Goal: Task Accomplishment & Management: Use online tool/utility

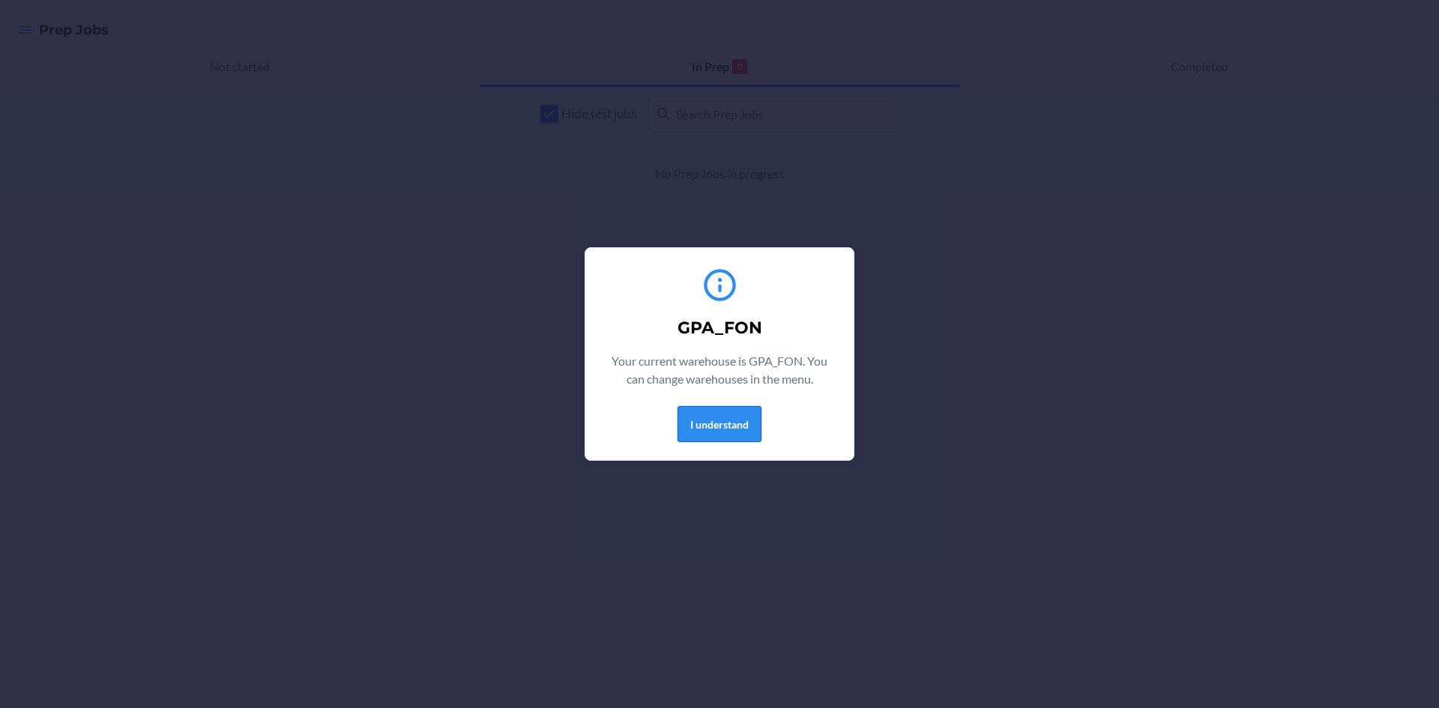
click at [714, 412] on button "I understand" at bounding box center [719, 424] width 84 height 36
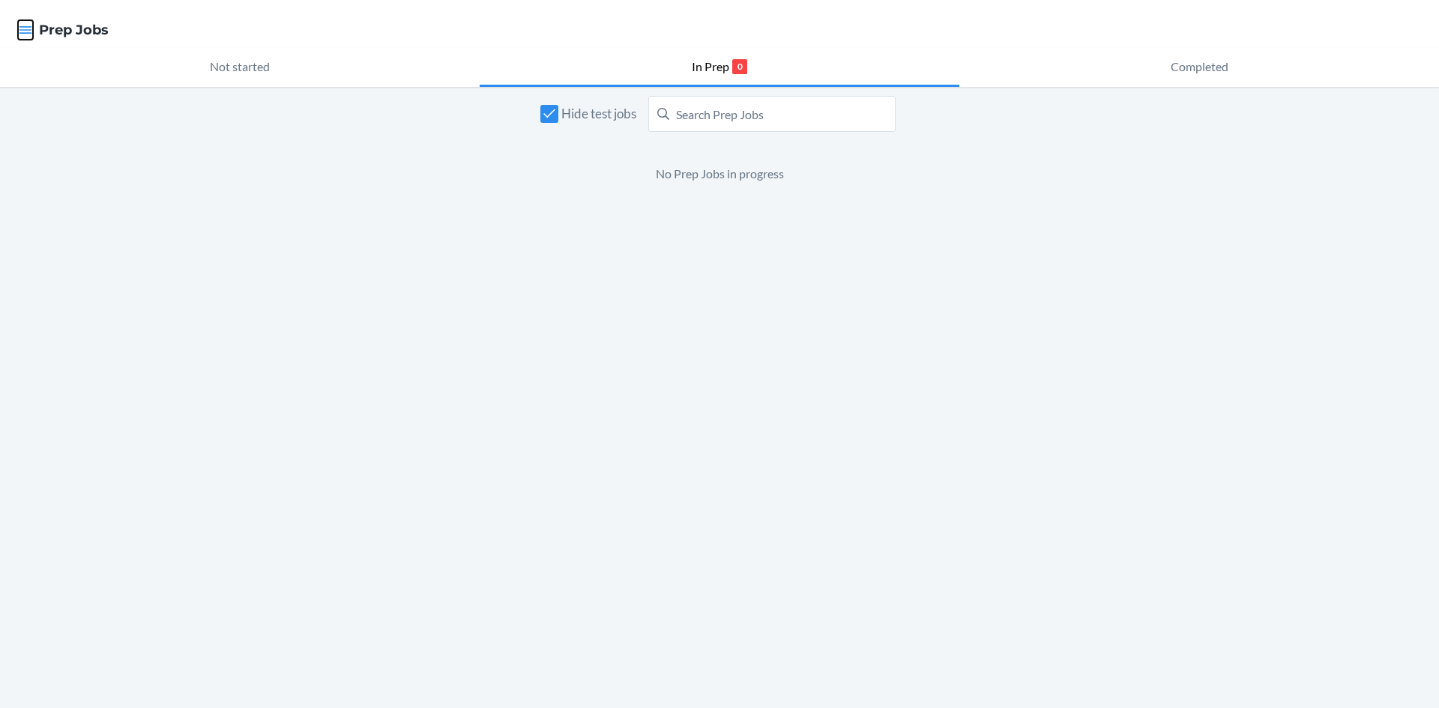
click at [25, 35] on icon "button" at bounding box center [25, 29] width 15 height 15
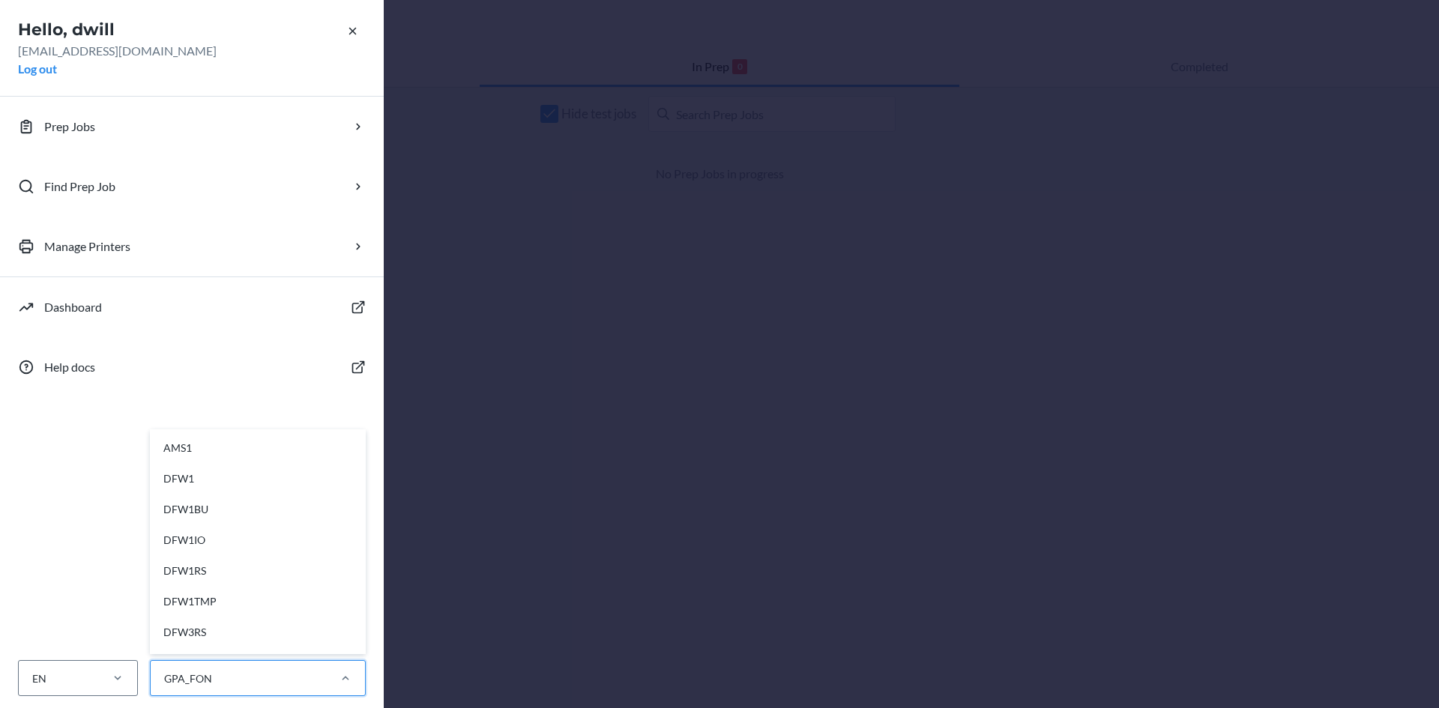
click at [325, 669] on div "GPA_FON" at bounding box center [238, 678] width 175 height 25
click at [164, 671] on input "option AMS1 focused, 1 of 28. 28 results available. Use Up and Down to choose o…" at bounding box center [163, 679] width 1 height 16
click at [285, 517] on div "EWR1CD" at bounding box center [262, 509] width 201 height 31
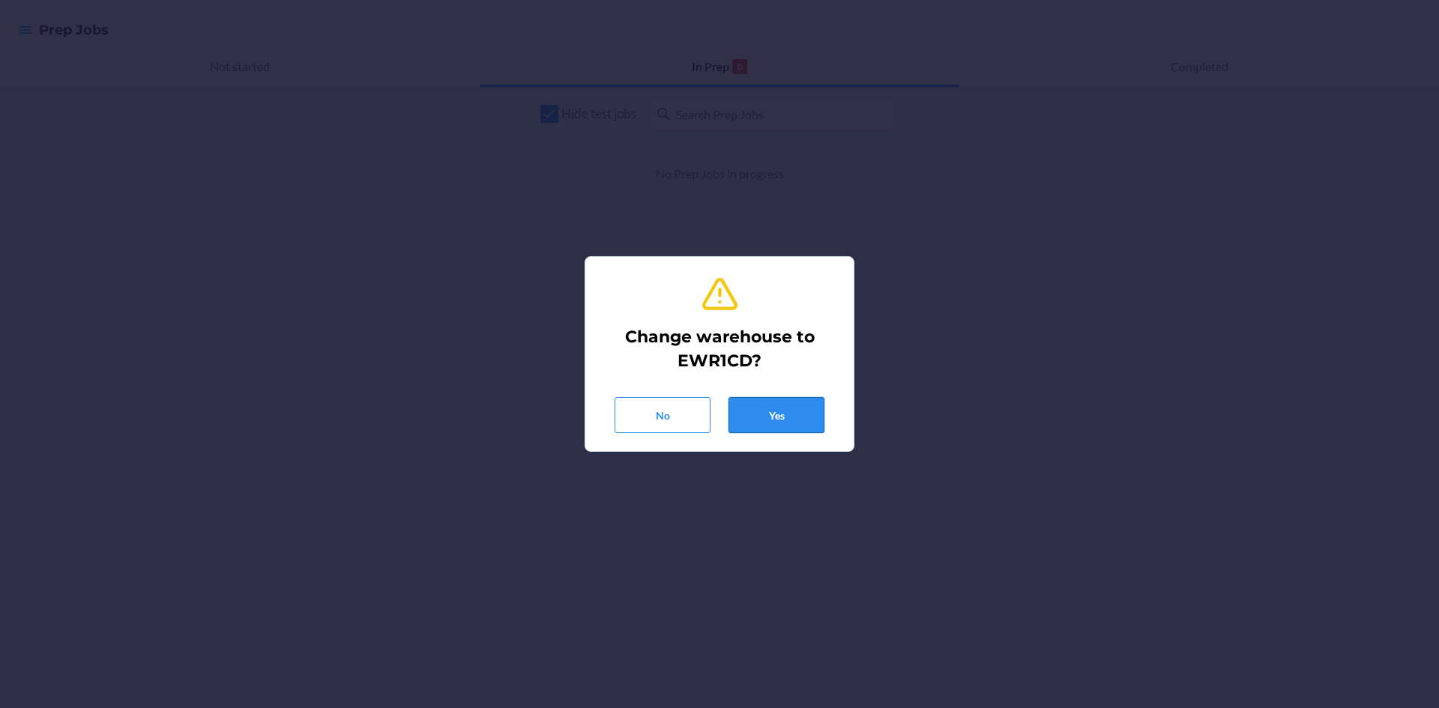
click at [801, 425] on button "Yes" at bounding box center [776, 415] width 96 height 36
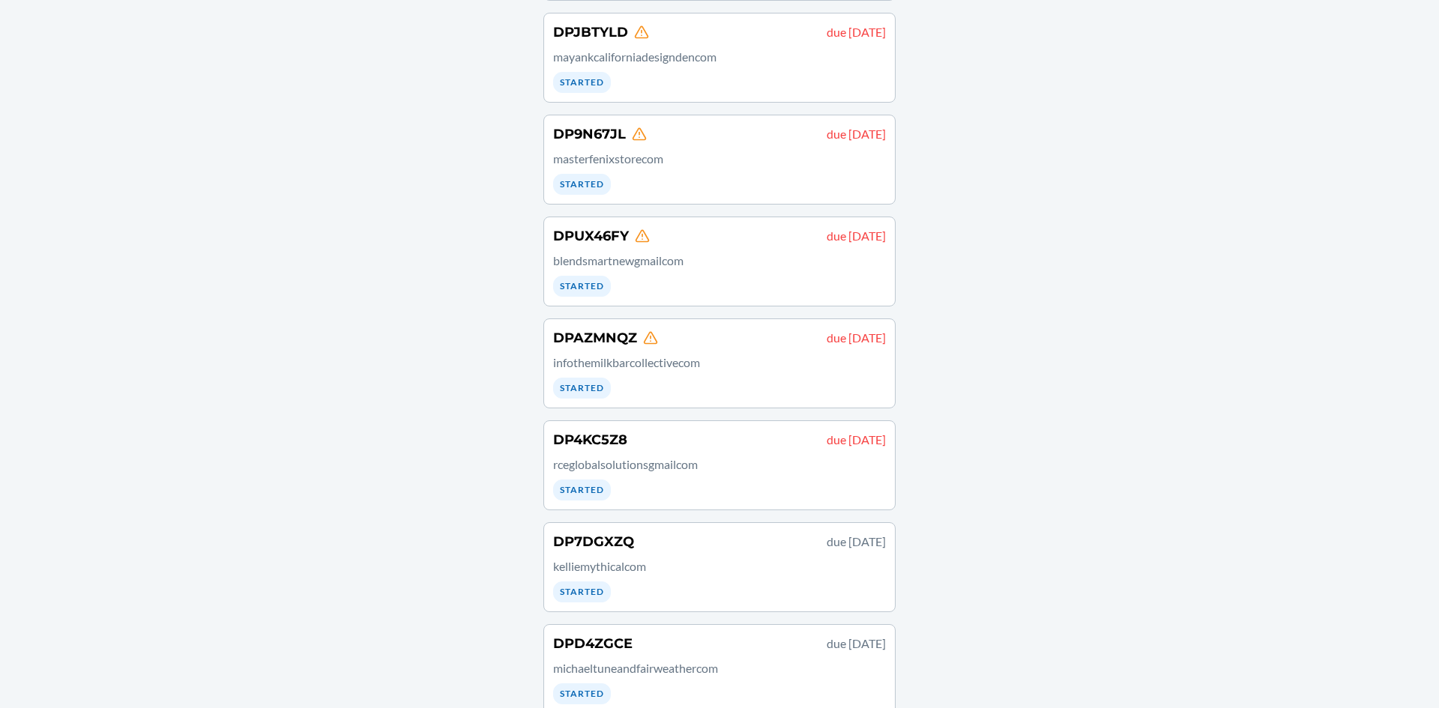
scroll to position [359, 0]
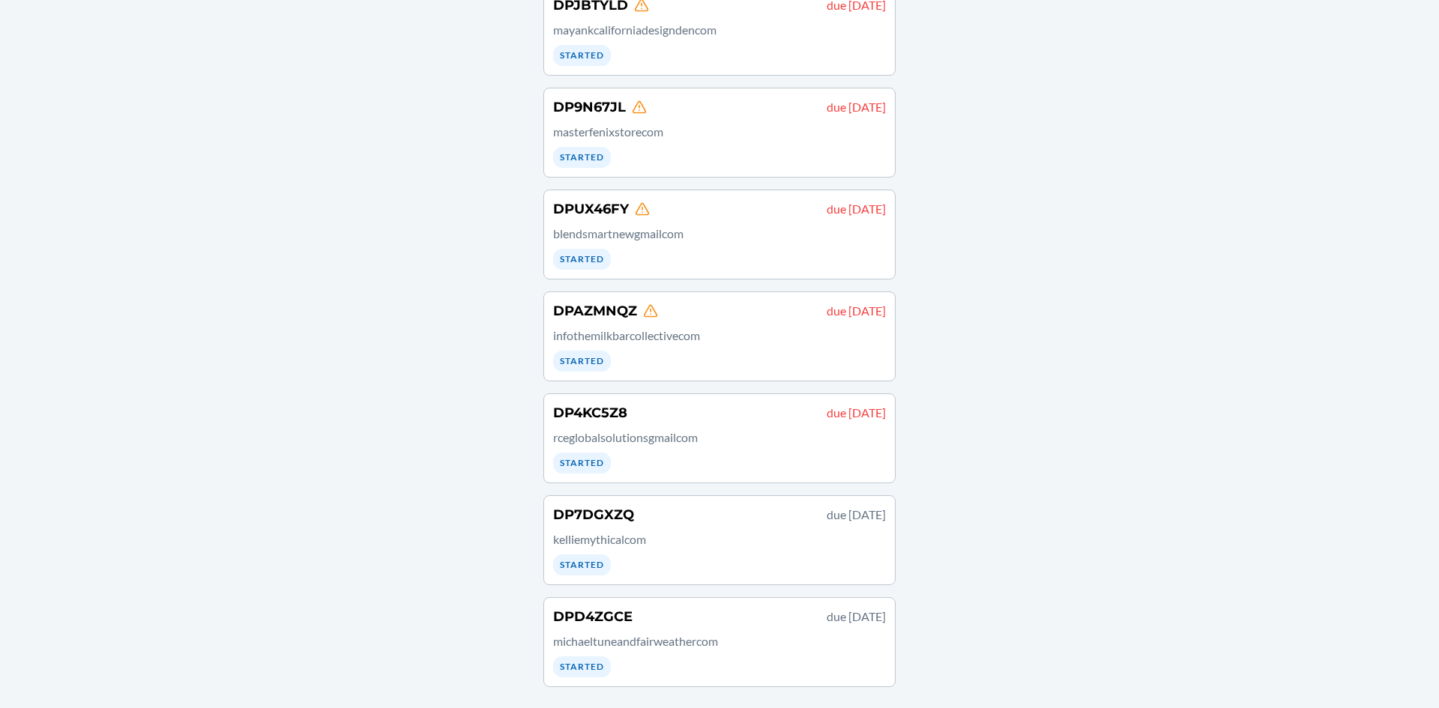
click at [673, 637] on p "michaeltuneandfairweathercom" at bounding box center [719, 641] width 333 height 18
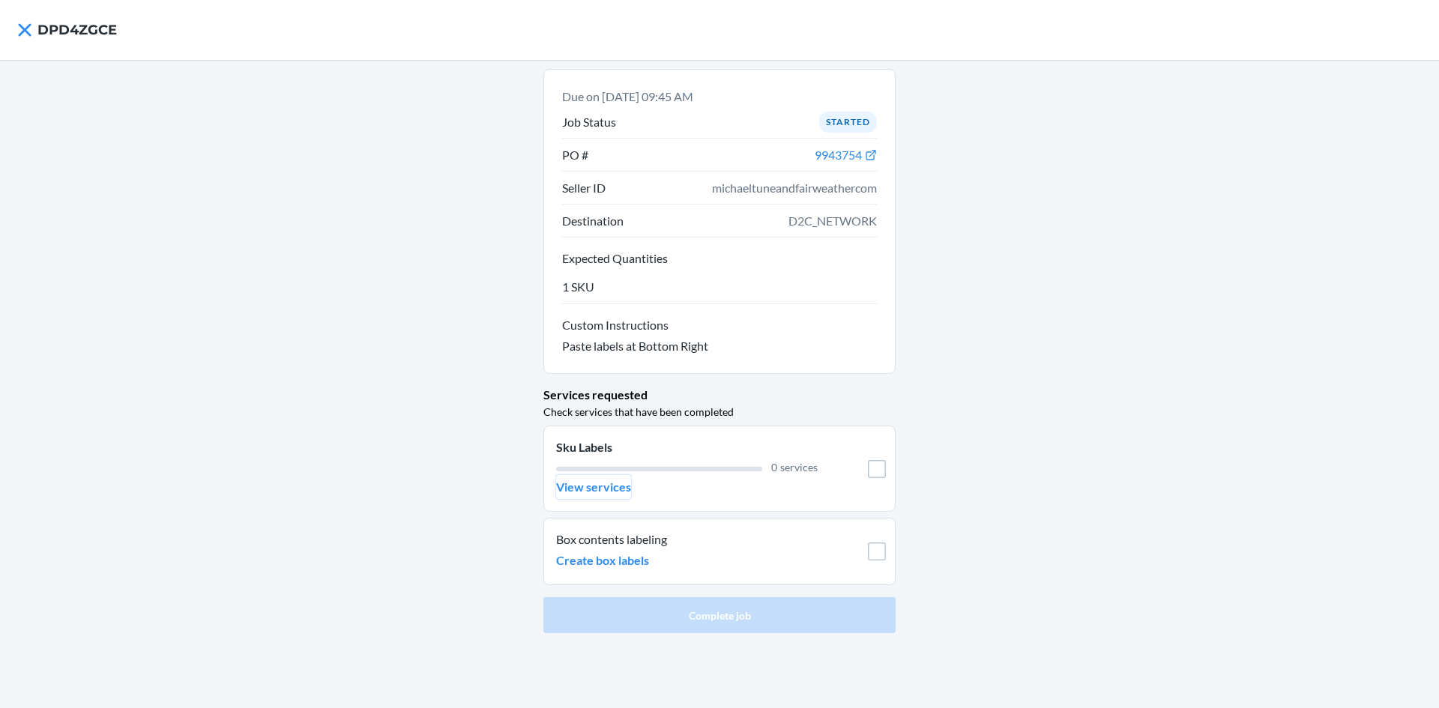
click at [598, 495] on p "View services" at bounding box center [593, 487] width 75 height 18
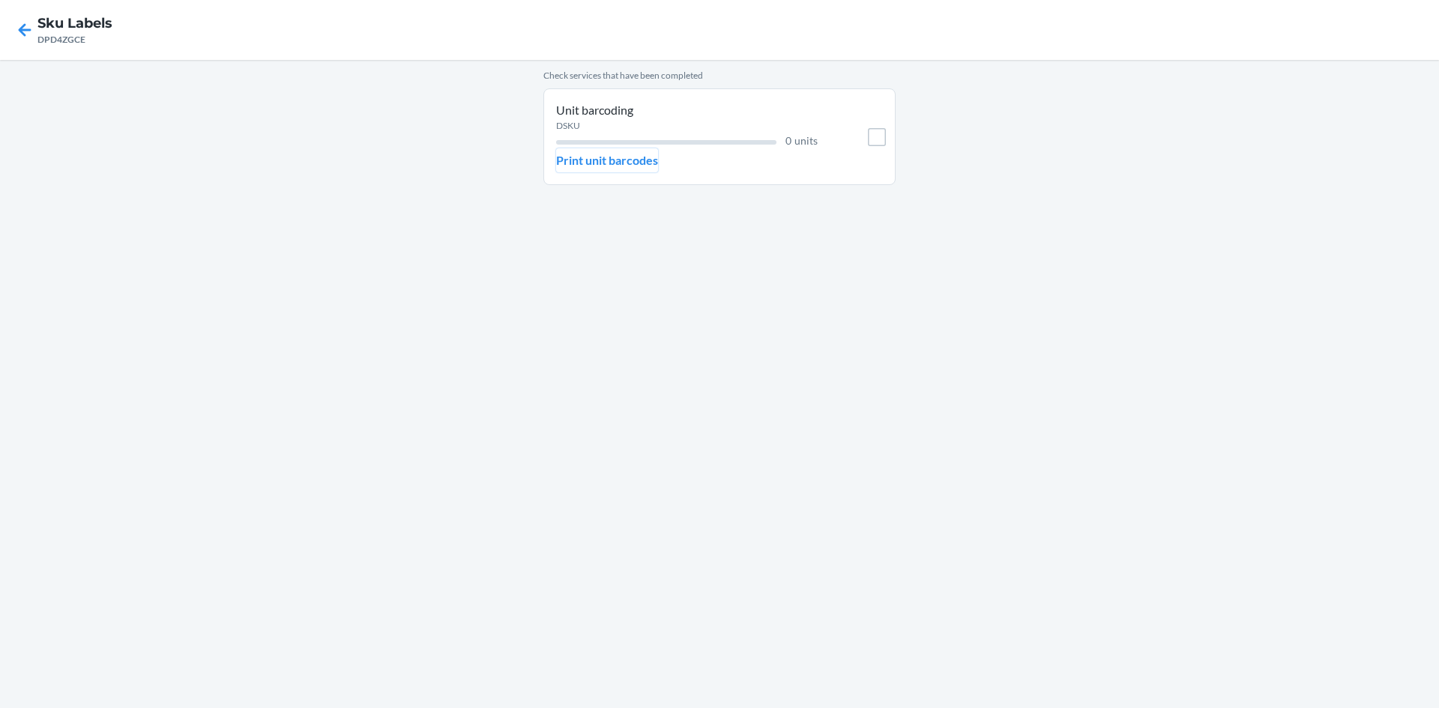
click at [634, 163] on p "Print unit barcodes" at bounding box center [607, 160] width 102 height 18
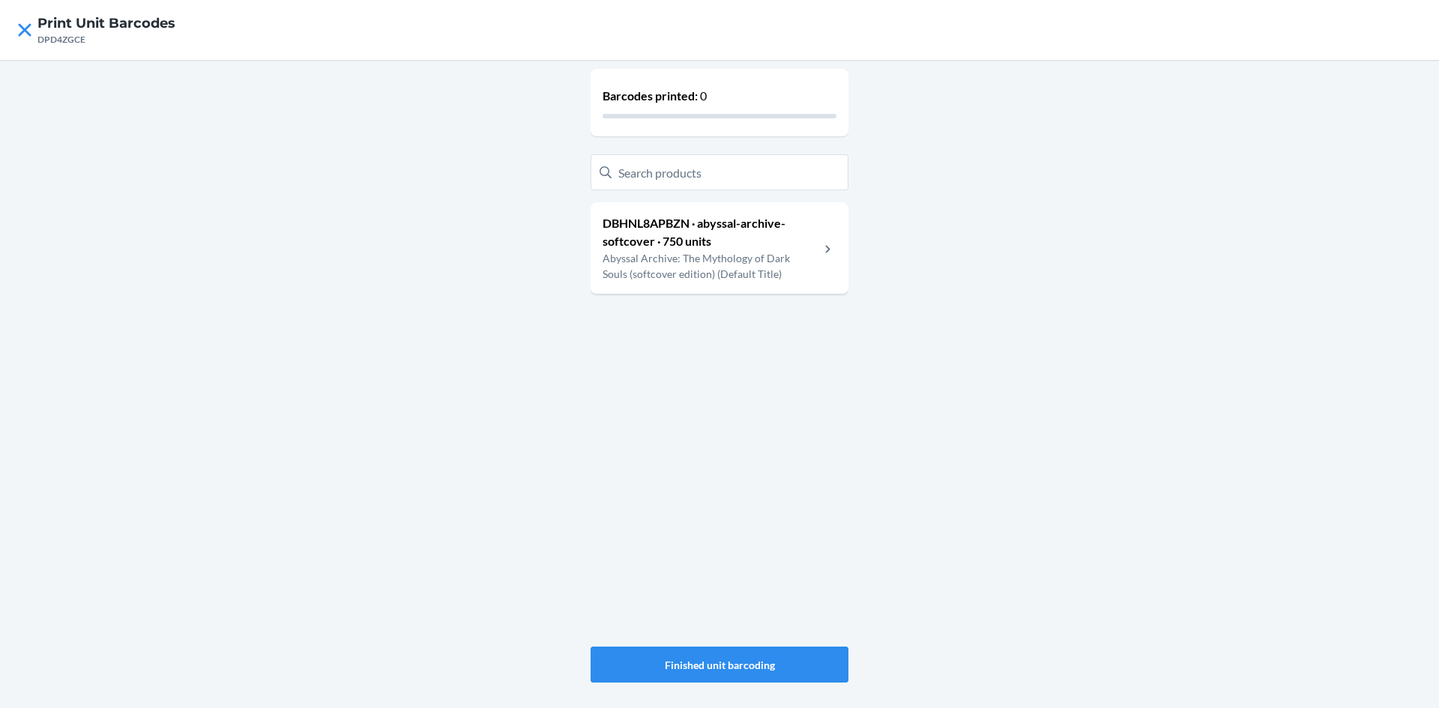
click at [738, 285] on div "DBHNL8APBZN · abyssal-archive-softcover · 750 units Abyssal Archive: The Mythol…" at bounding box center [720, 248] width 258 height 92
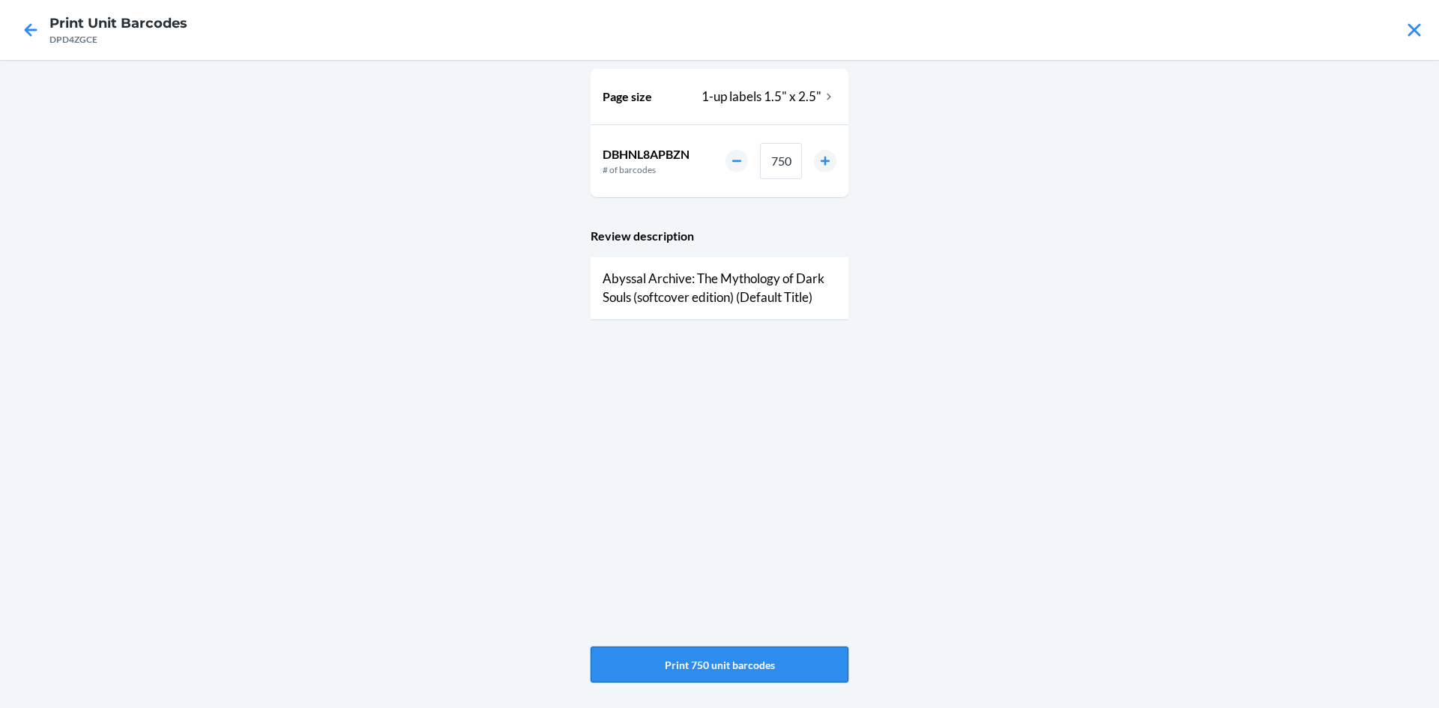
click at [787, 661] on button "Print 750 unit barcodes" at bounding box center [720, 665] width 258 height 36
